Goal: Check status: Check status

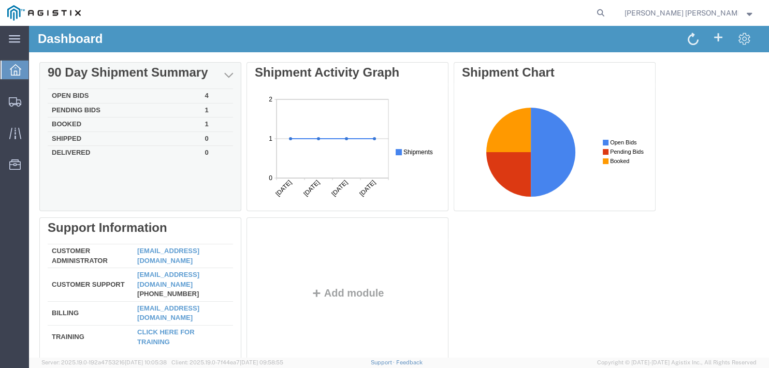
click at [159, 95] on td "Open Bids" at bounding box center [124, 96] width 153 height 15
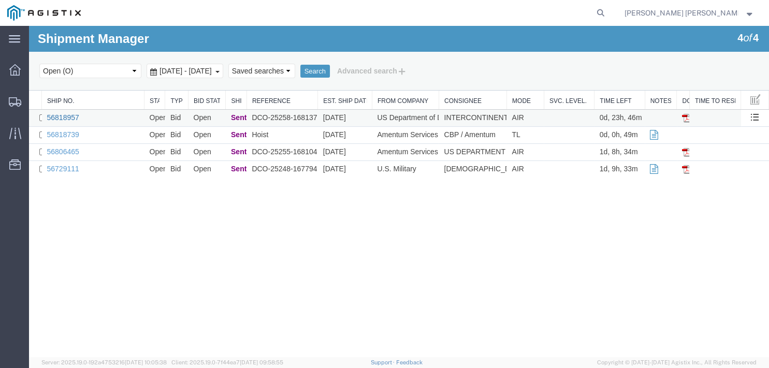
click at [69, 117] on link "56818957" at bounding box center [63, 117] width 32 height 8
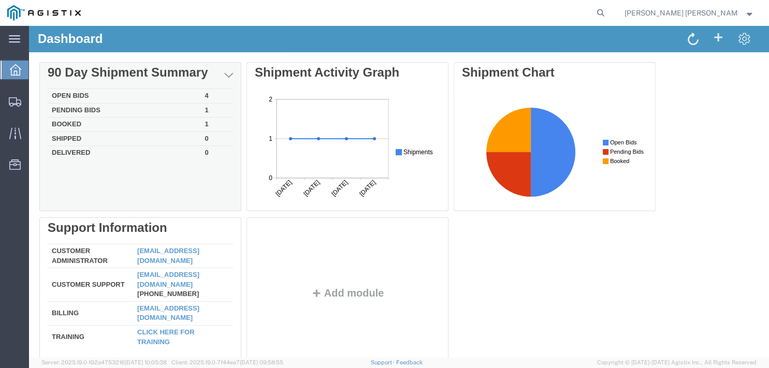
click at [137, 99] on td "Open Bids" at bounding box center [124, 96] width 153 height 15
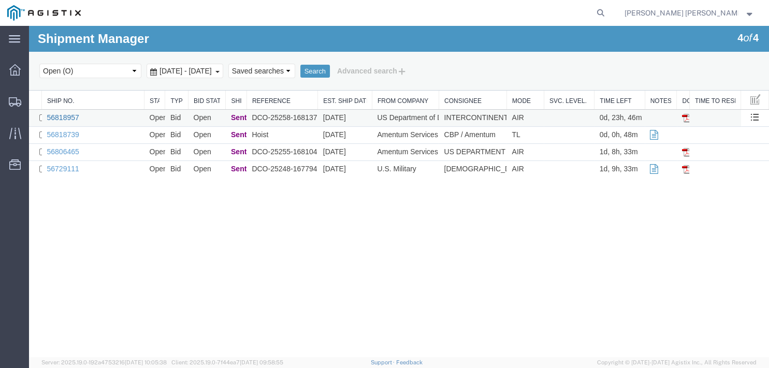
click at [59, 118] on link "56818957" at bounding box center [63, 117] width 32 height 8
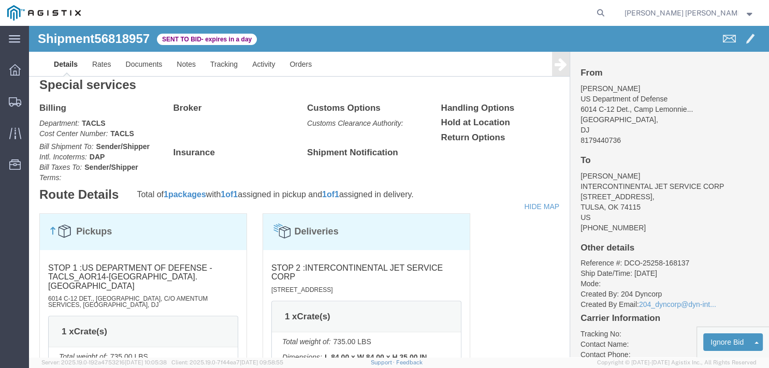
scroll to position [713, 0]
